Goal: Task Accomplishment & Management: Manage account settings

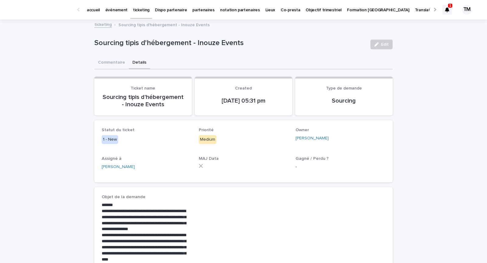
scroll to position [46, 0]
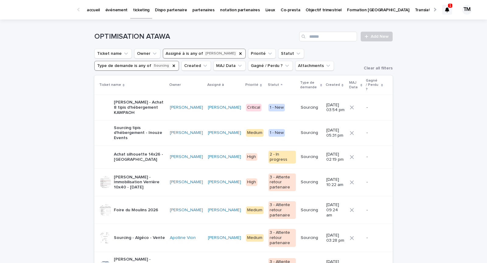
click at [451, 9] on div at bounding box center [448, 10] width 10 height 10
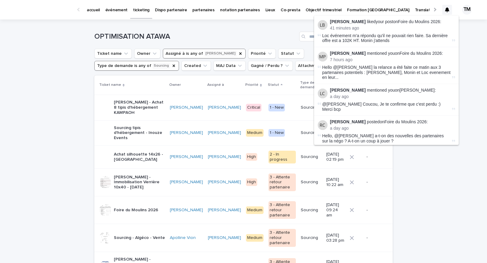
click at [229, 36] on h1 "OPTIMISATION ATAWA" at bounding box center [195, 36] width 203 height 9
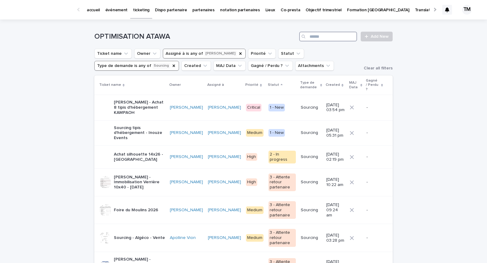
click at [321, 36] on input "Search" at bounding box center [328, 37] width 58 height 10
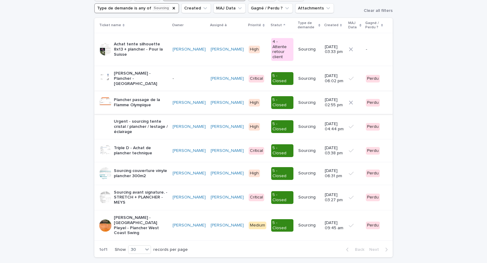
scroll to position [58, 0]
type input "********"
click at [143, 97] on p "Plancher passage de la Flamme Olympique" at bounding box center [141, 102] width 54 height 10
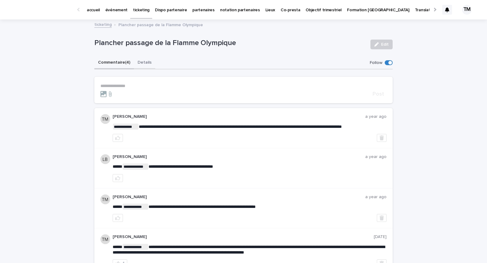
click at [142, 64] on button "Details" at bounding box center [144, 63] width 21 height 13
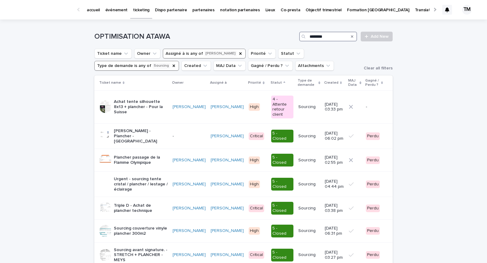
click at [340, 35] on input "********" at bounding box center [328, 37] width 58 height 10
click at [34, 65] on div "Loading... Saving… Loading... Saving… OPTIMISATION ATAWA Add New Ticket name Ow…" at bounding box center [243, 184] width 487 height 331
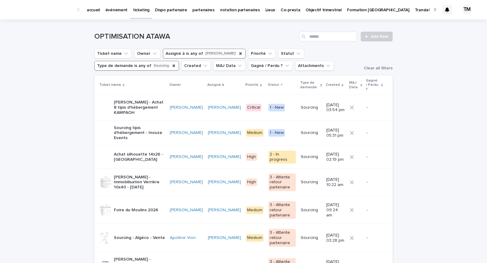
click at [147, 126] on p "Sourcing tipis d'hébergement - Inouze Events" at bounding box center [139, 132] width 51 height 15
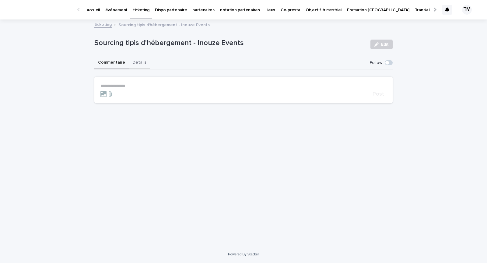
click at [138, 62] on button "Details" at bounding box center [139, 63] width 21 height 13
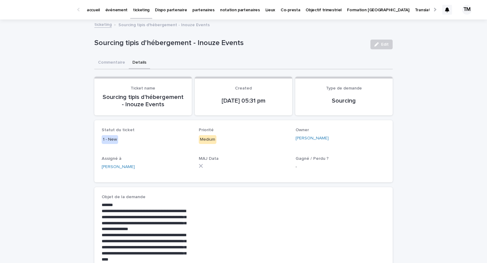
click at [375, 49] on div "Edit" at bounding box center [380, 44] width 25 height 24
click at [379, 45] on icon "button" at bounding box center [377, 44] width 4 height 4
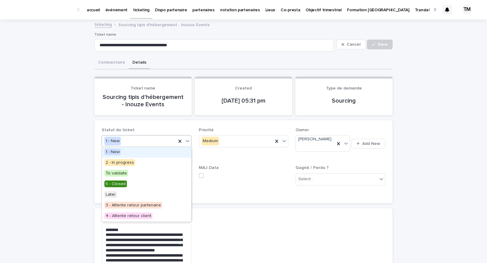
click at [142, 143] on div "1 - New" at bounding box center [139, 141] width 74 height 10
click at [138, 182] on div "5 - Closed" at bounding box center [146, 184] width 89 height 11
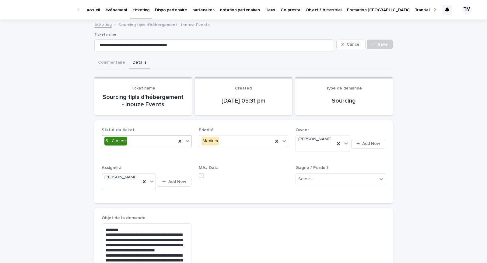
click at [203, 173] on span at bounding box center [201, 175] width 5 height 5
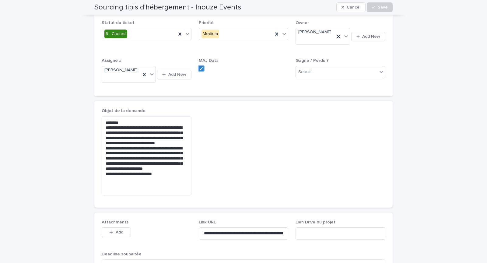
scroll to position [35, 0]
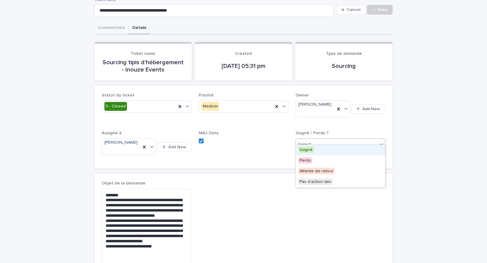
click at [306, 141] on div "Select..." at bounding box center [305, 144] width 15 height 6
click at [313, 181] on span "Pas d'action dev" at bounding box center [315, 181] width 34 height 7
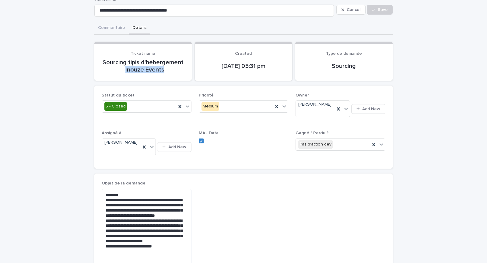
drag, startPoint x: 165, startPoint y: 68, endPoint x: 126, endPoint y: 68, distance: 39.6
click at [126, 68] on p "Sourcing tipis d'hébergement - Inouze Events" at bounding box center [143, 66] width 83 height 15
copy p "Inouze Events"
click at [383, 6] on button "Save" at bounding box center [380, 10] width 26 height 10
